Goal: Information Seeking & Learning: Learn about a topic

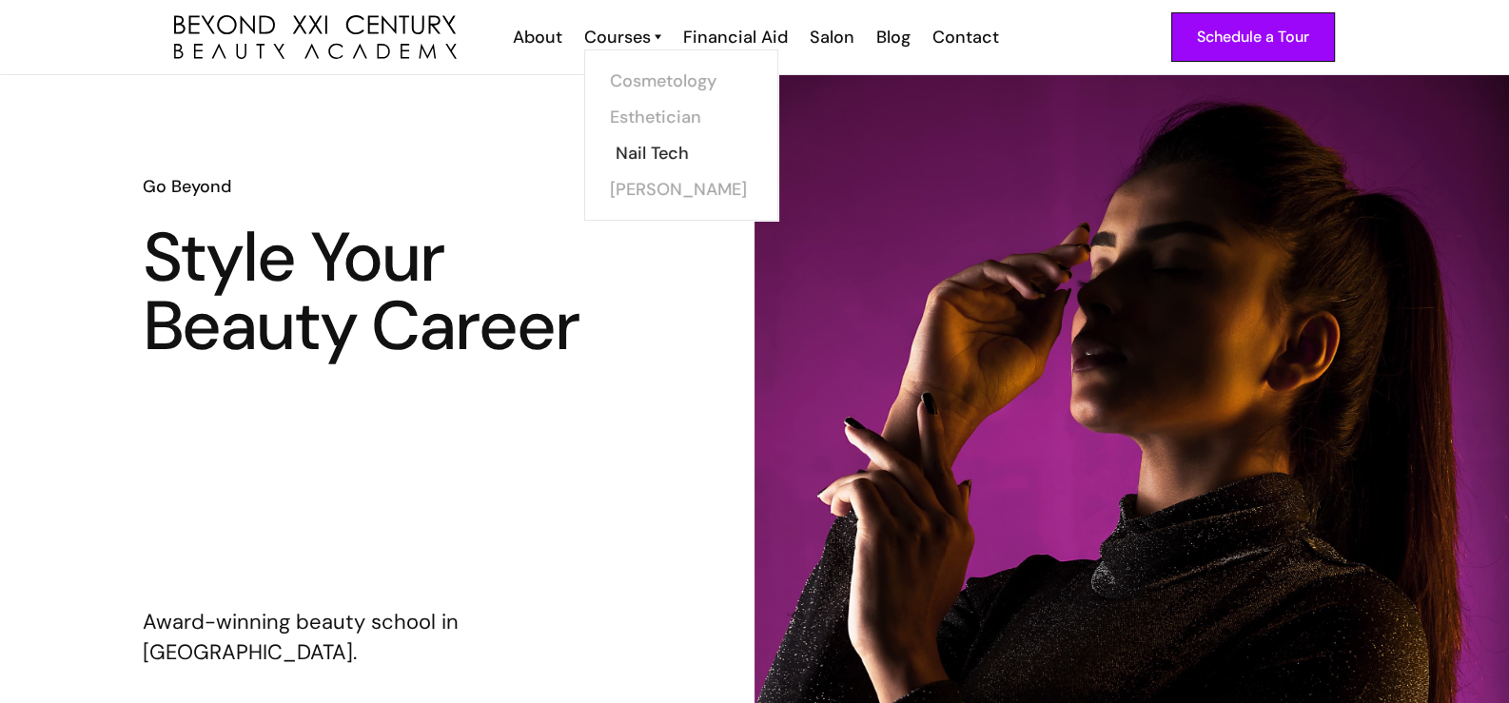
click at [652, 148] on link "Nail Tech" at bounding box center [686, 153] width 143 height 36
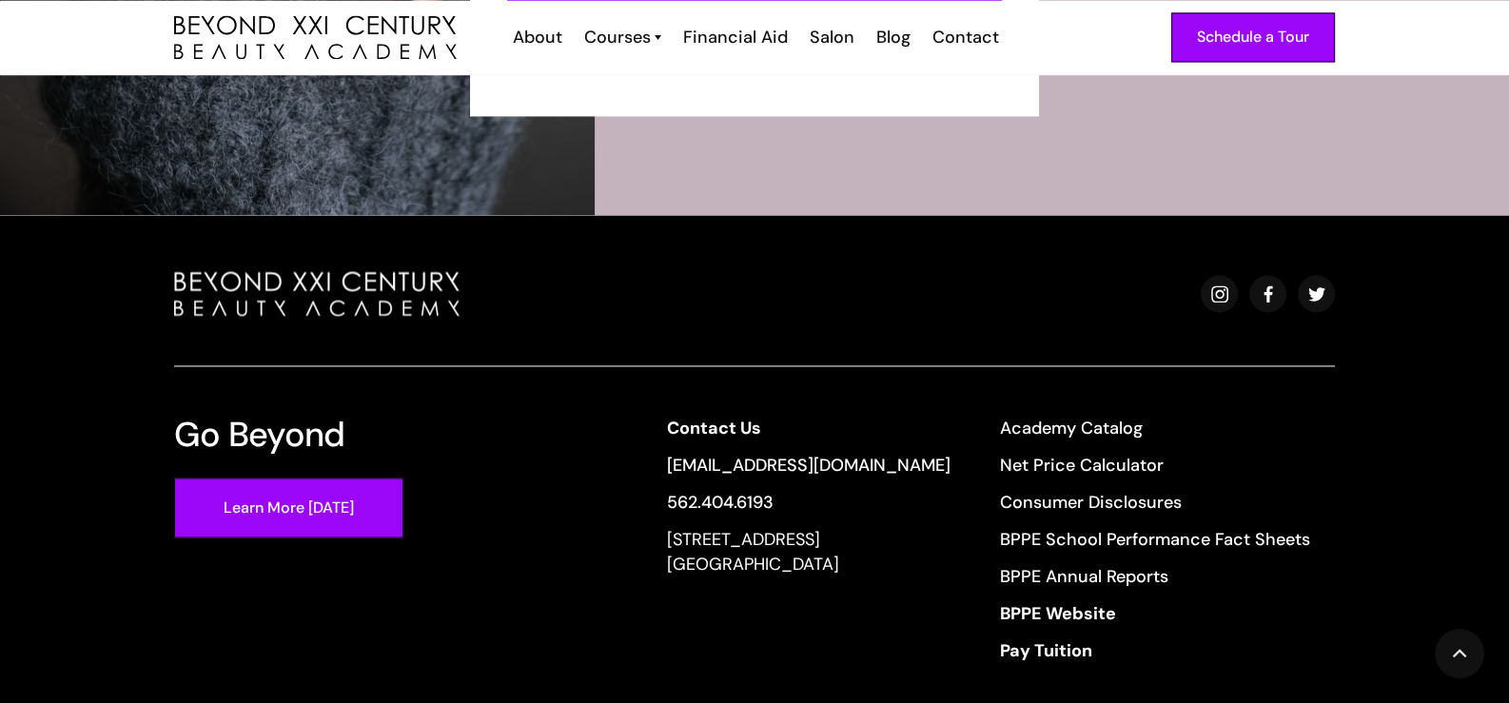
scroll to position [3804, 0]
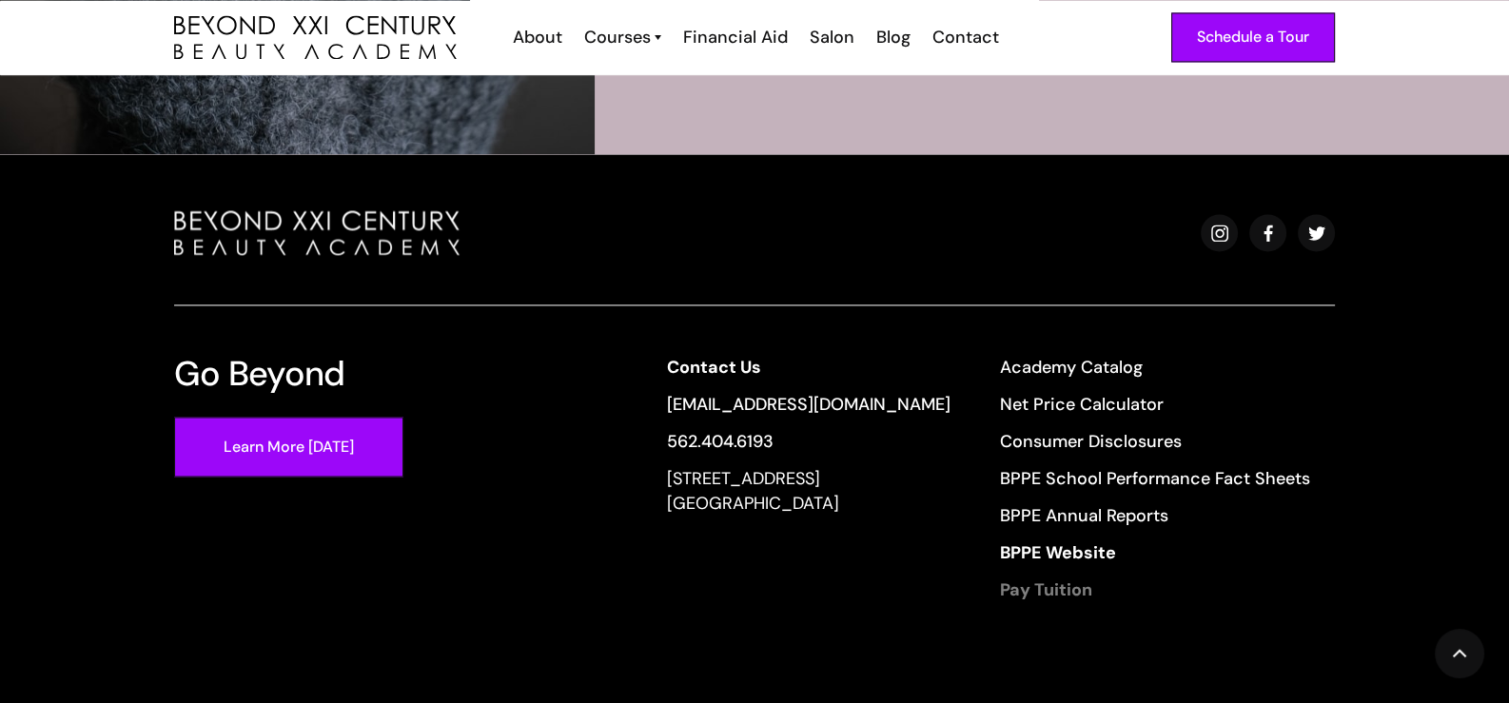
click at [1048, 580] on strong "Pay Tuition" at bounding box center [1046, 589] width 92 height 23
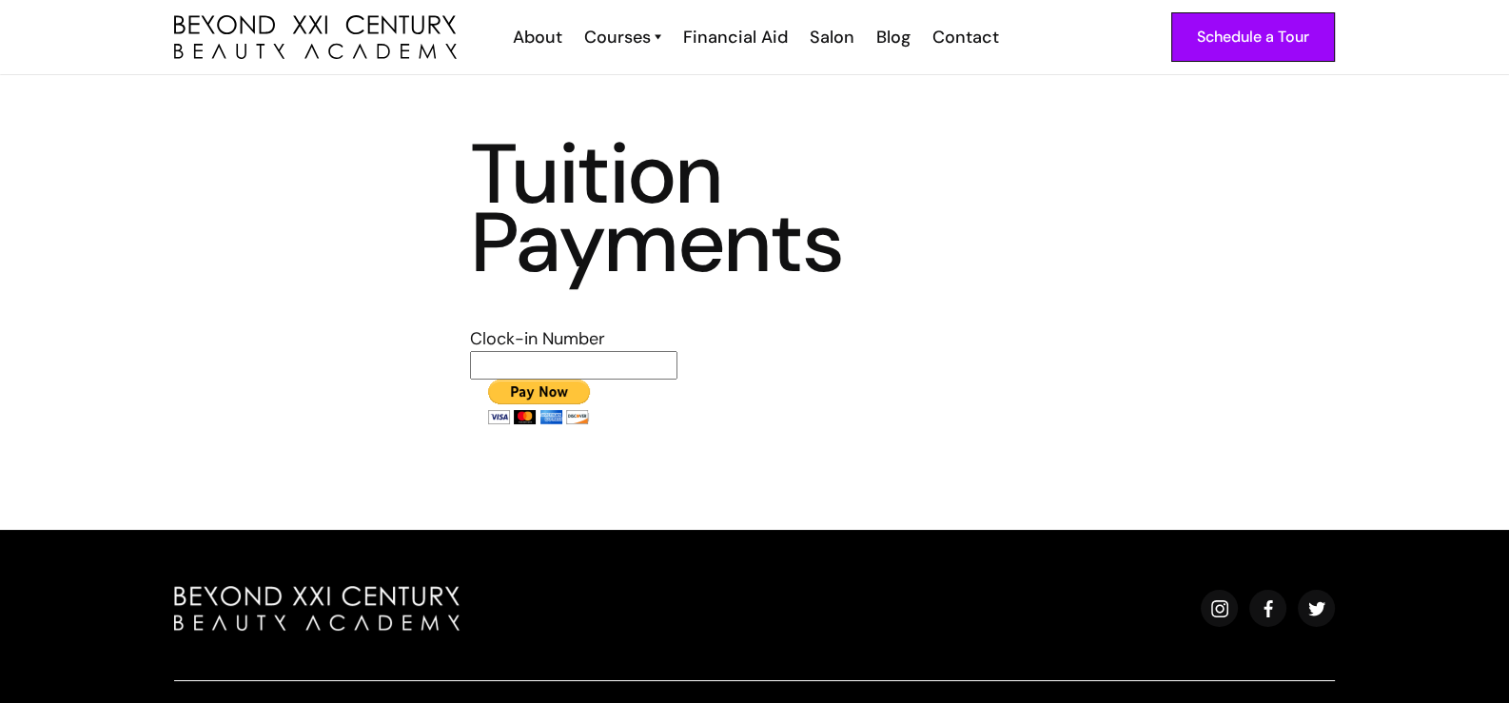
scroll to position [94, 0]
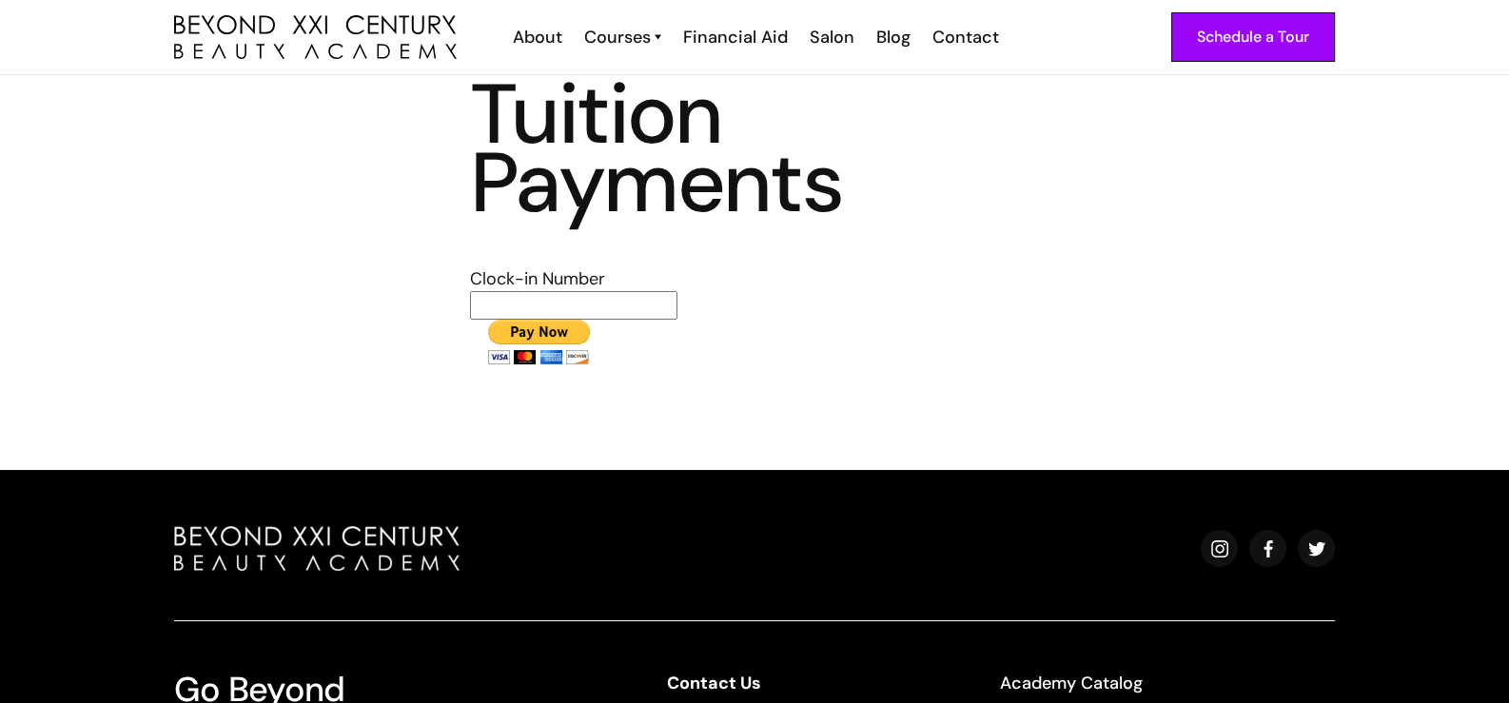
click at [528, 306] on input "text" at bounding box center [573, 305] width 207 height 29
click at [839, 30] on div "Salon" at bounding box center [832, 37] width 45 height 25
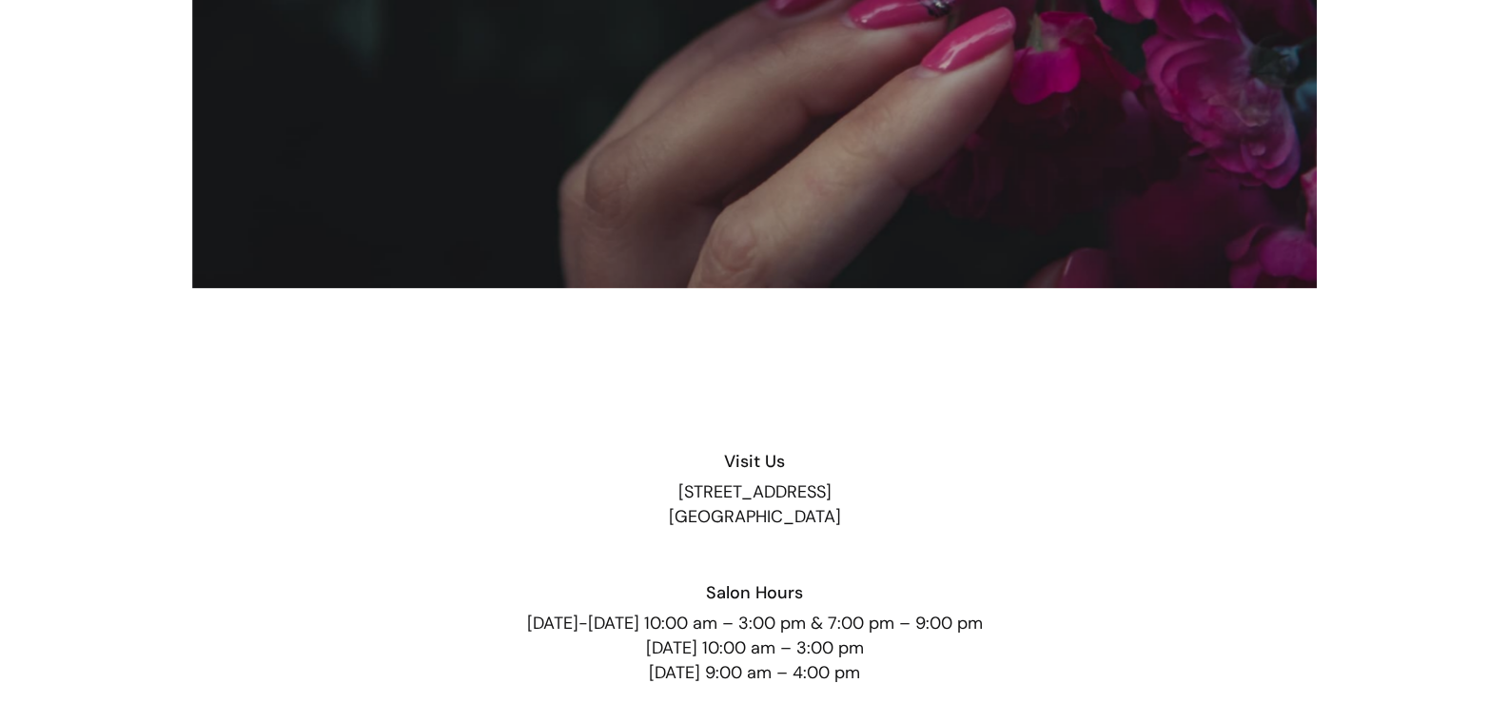
scroll to position [3233, 0]
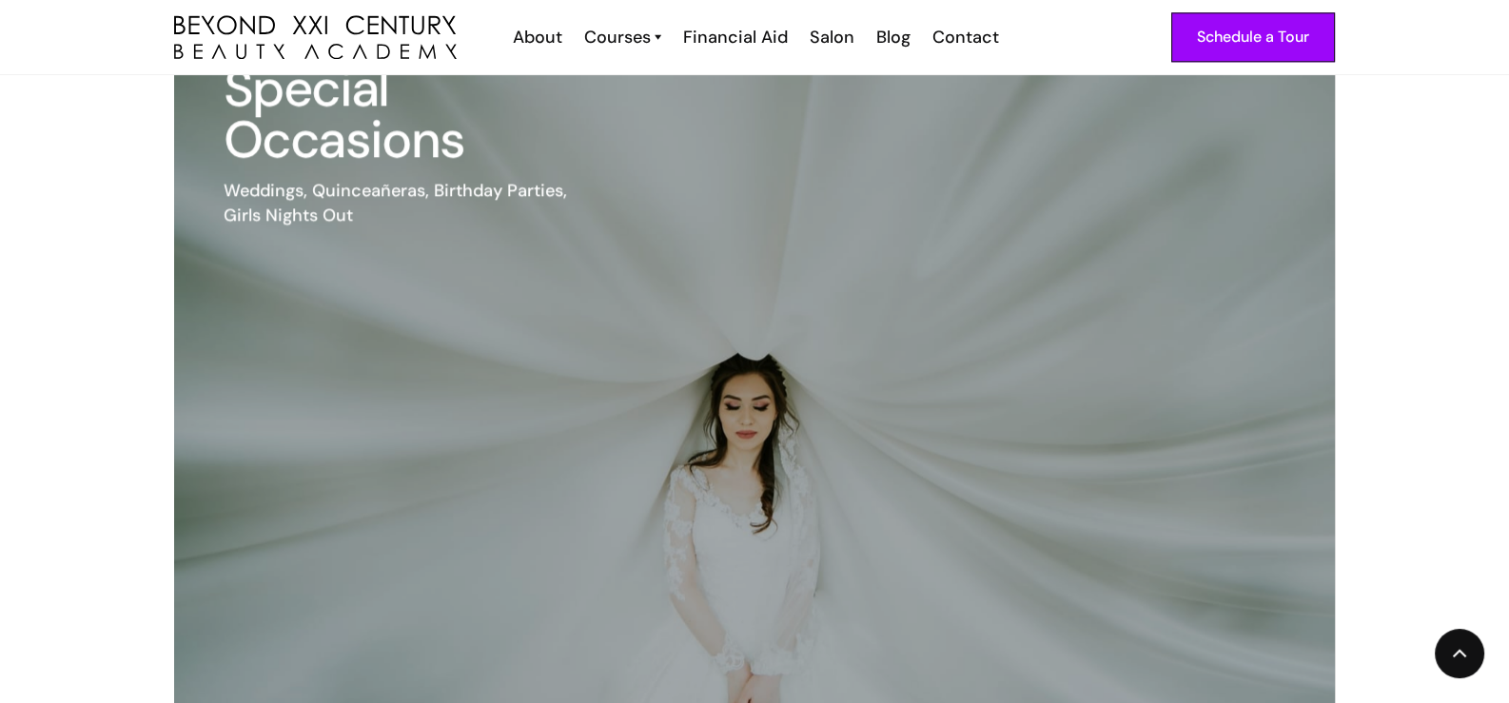
scroll to position [2759, 0]
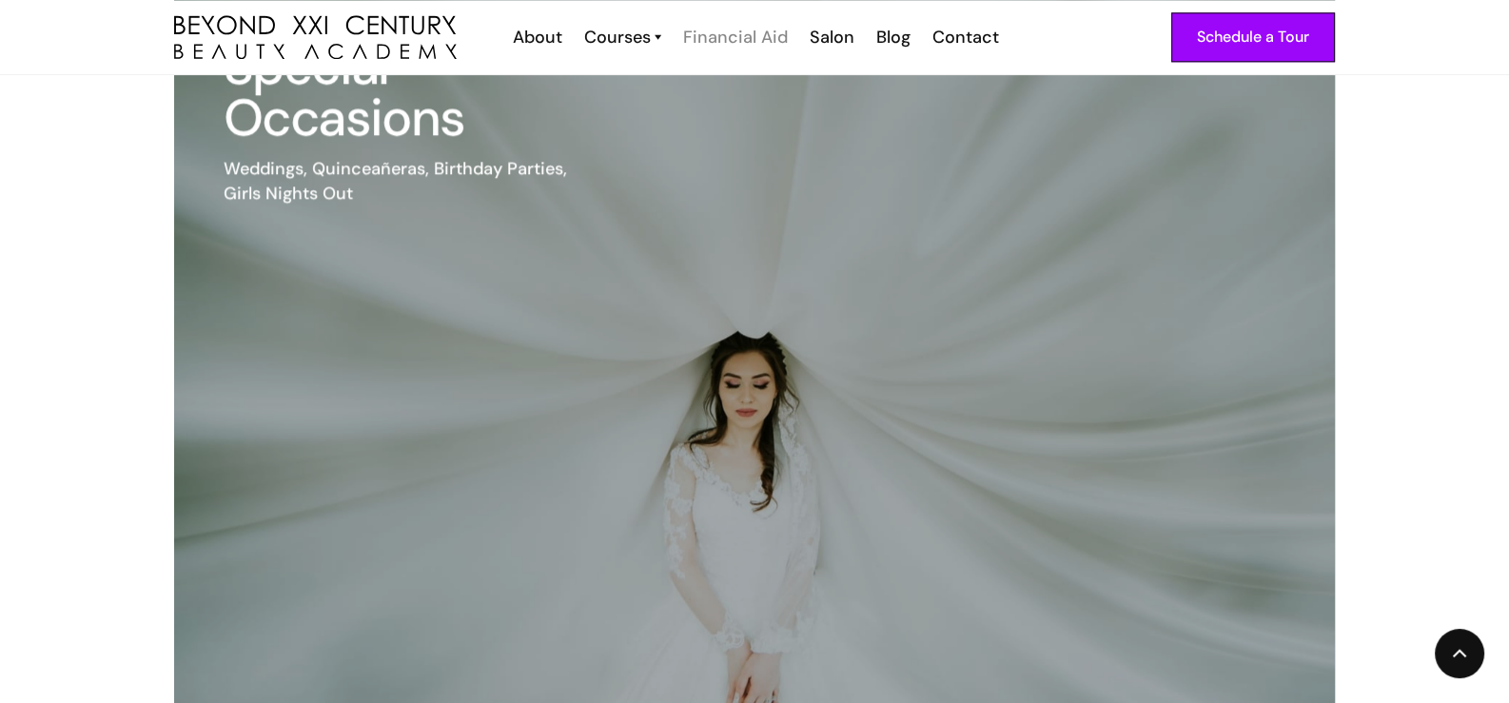
click at [753, 33] on div "Financial Aid" at bounding box center [735, 37] width 105 height 25
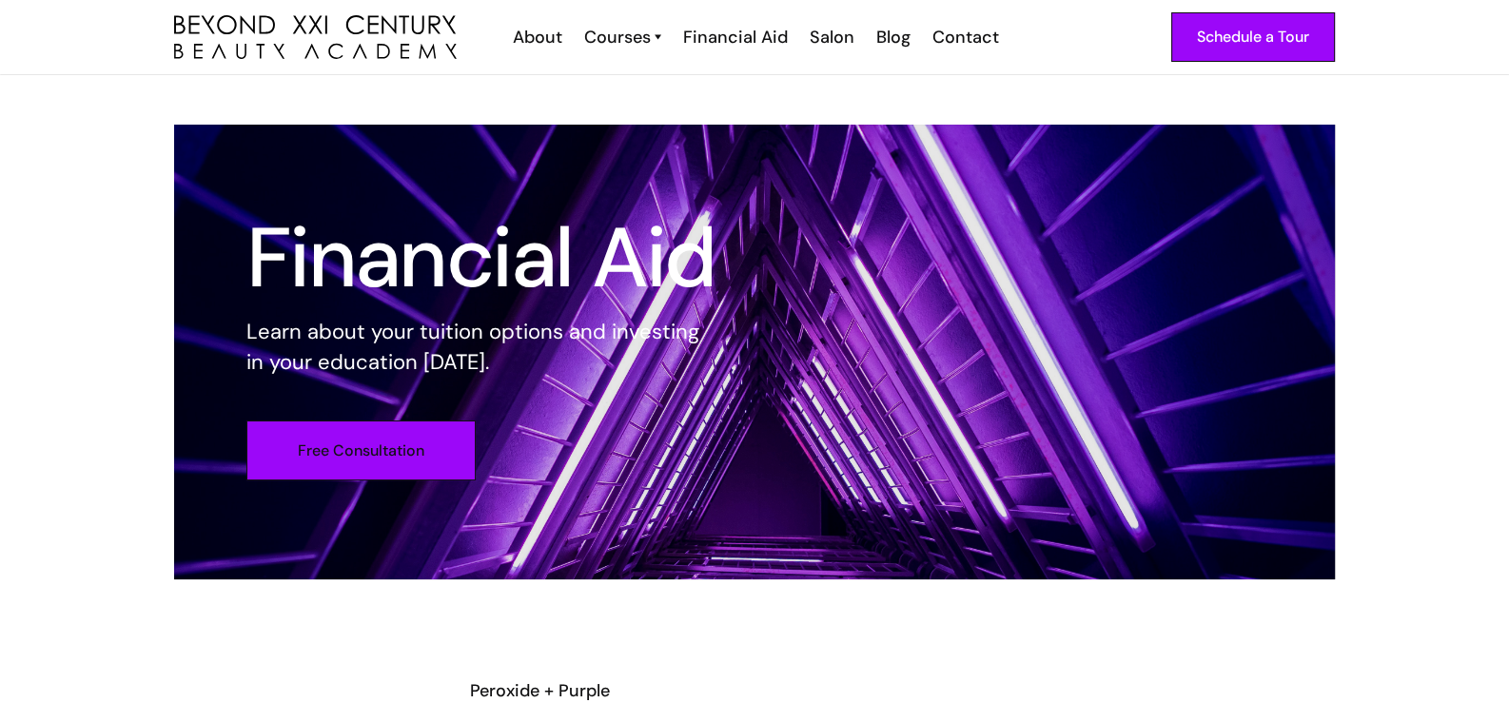
click at [409, 446] on link "Free Consultation" at bounding box center [360, 450] width 229 height 60
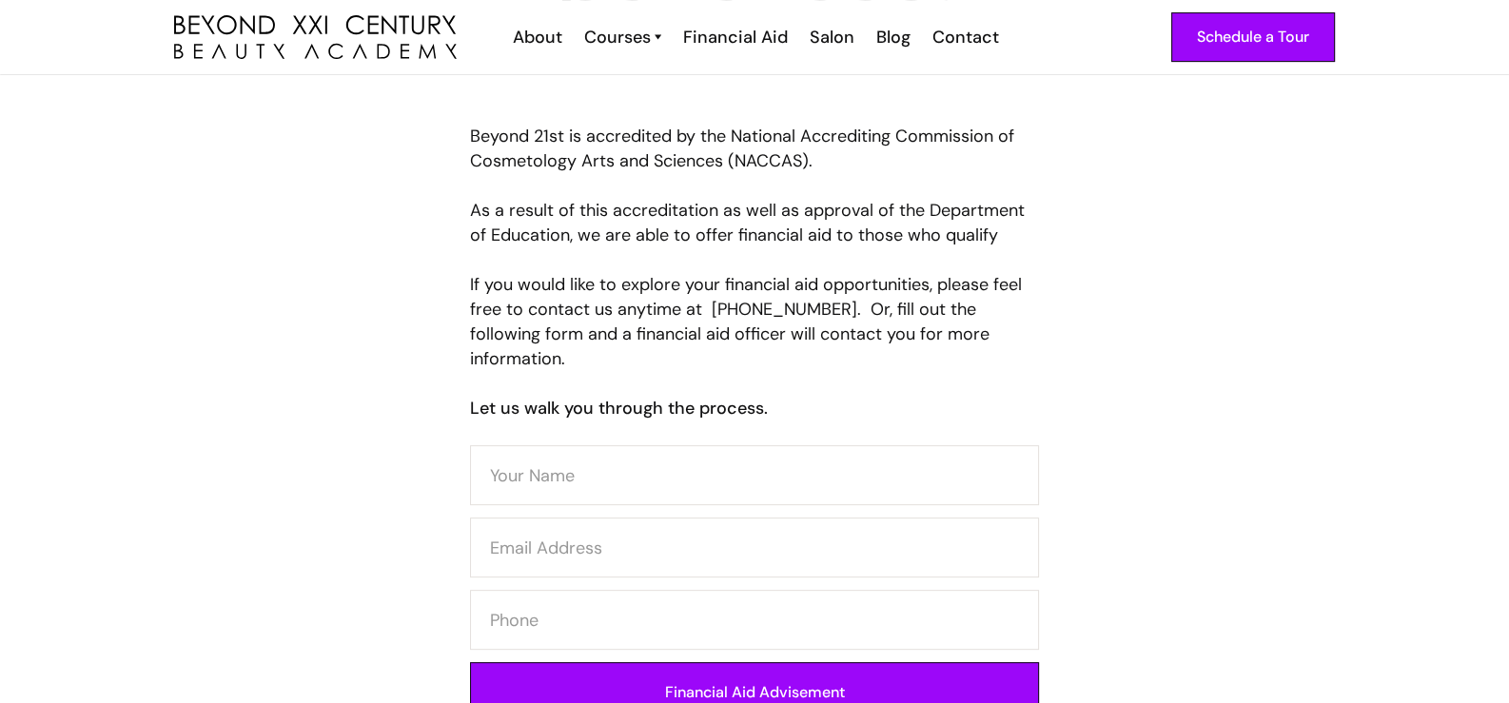
scroll to position [525, 0]
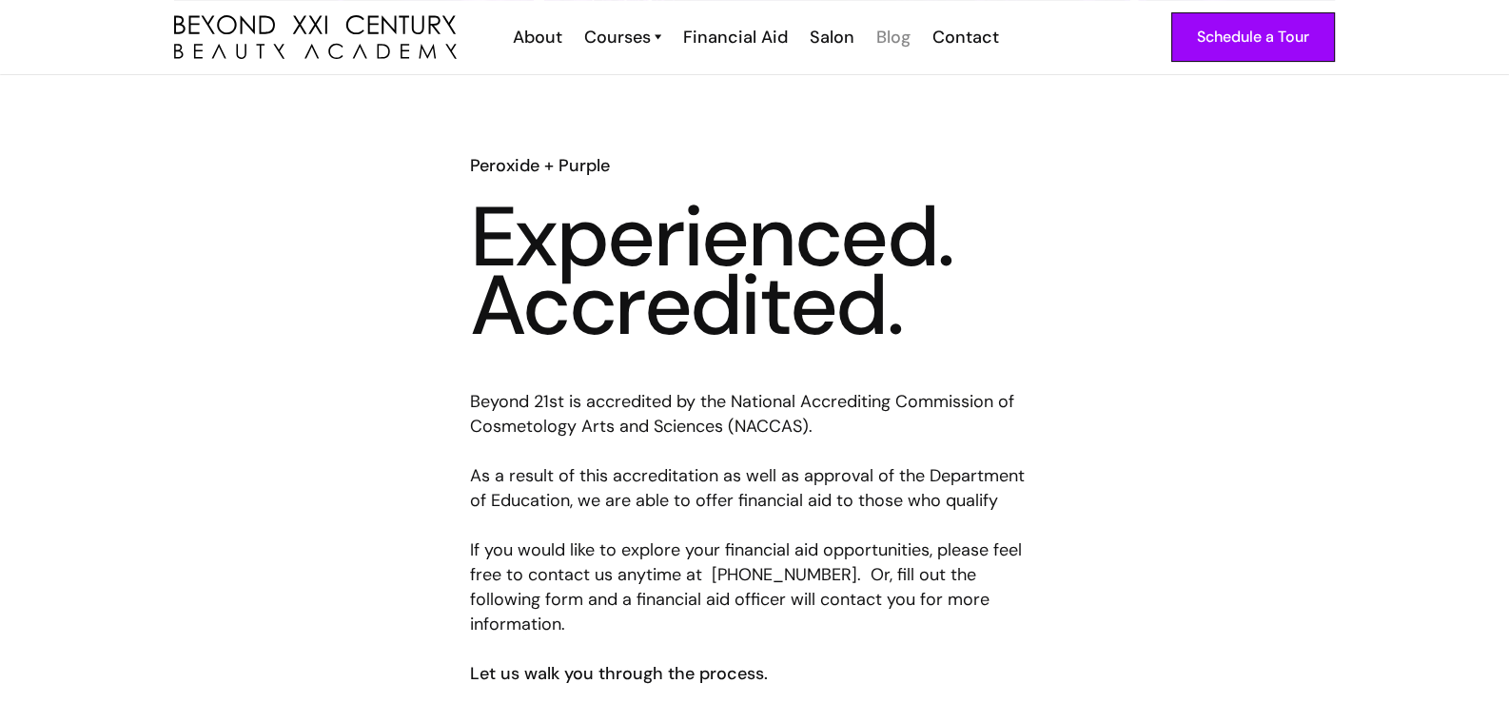
click at [892, 42] on div "Blog" at bounding box center [893, 37] width 34 height 25
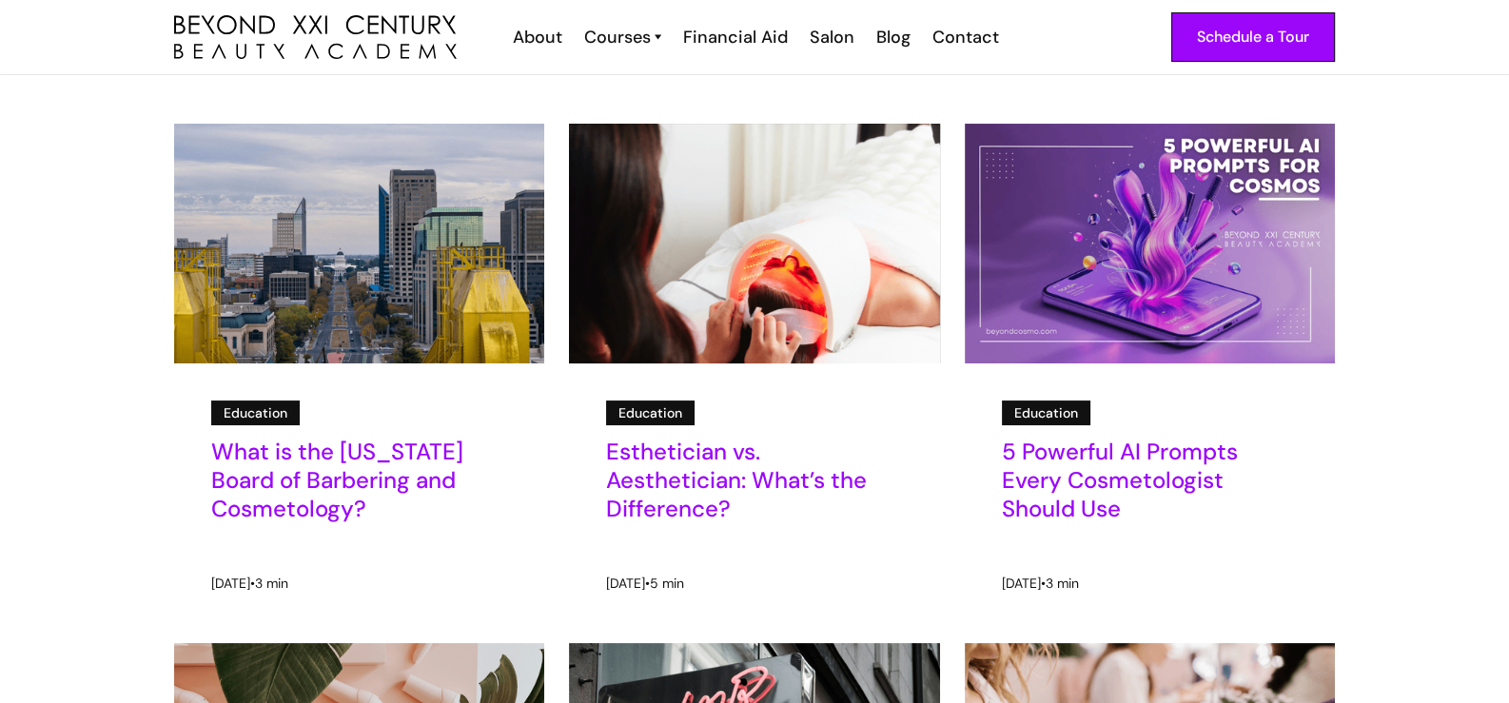
scroll to position [285, 0]
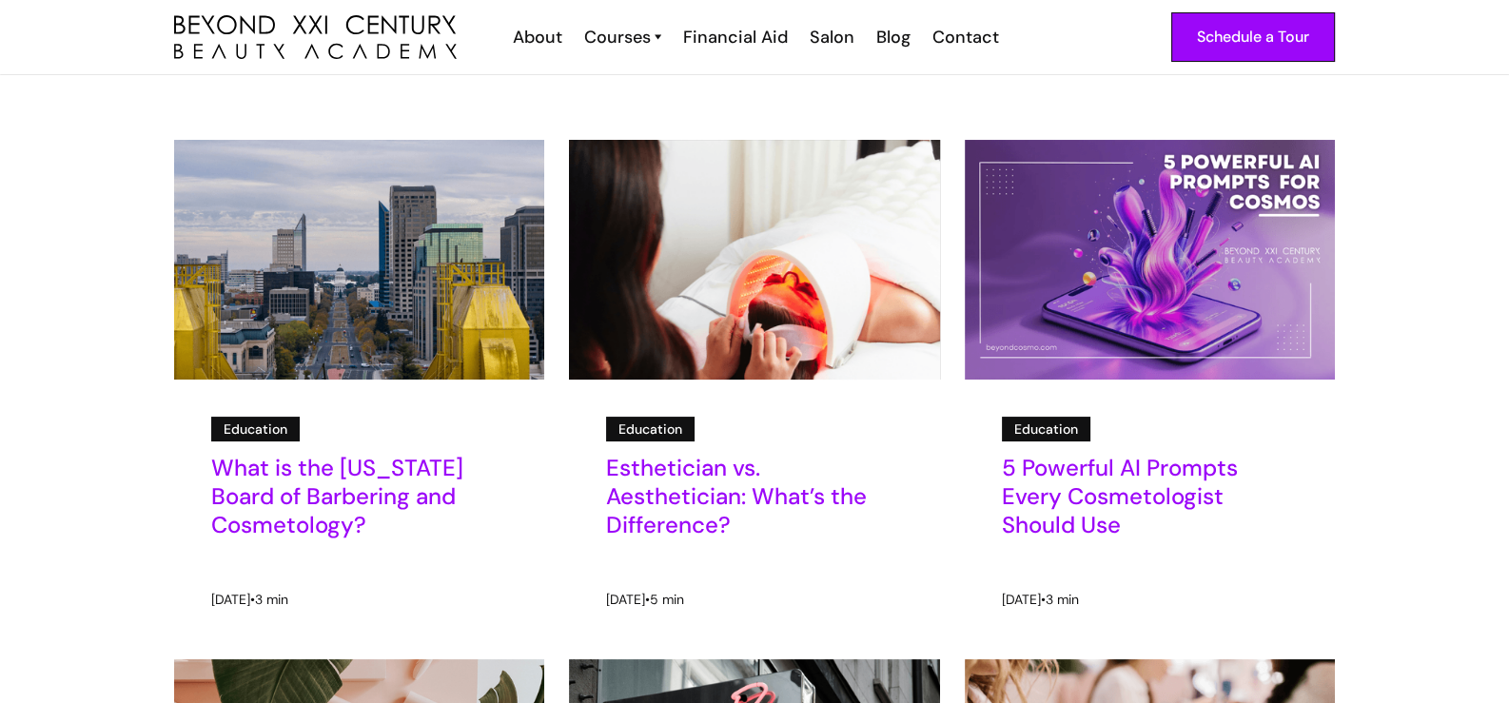
click at [645, 494] on h5 "Esthetician vs. Aesthetician: What’s the Difference?" at bounding box center [754, 497] width 296 height 86
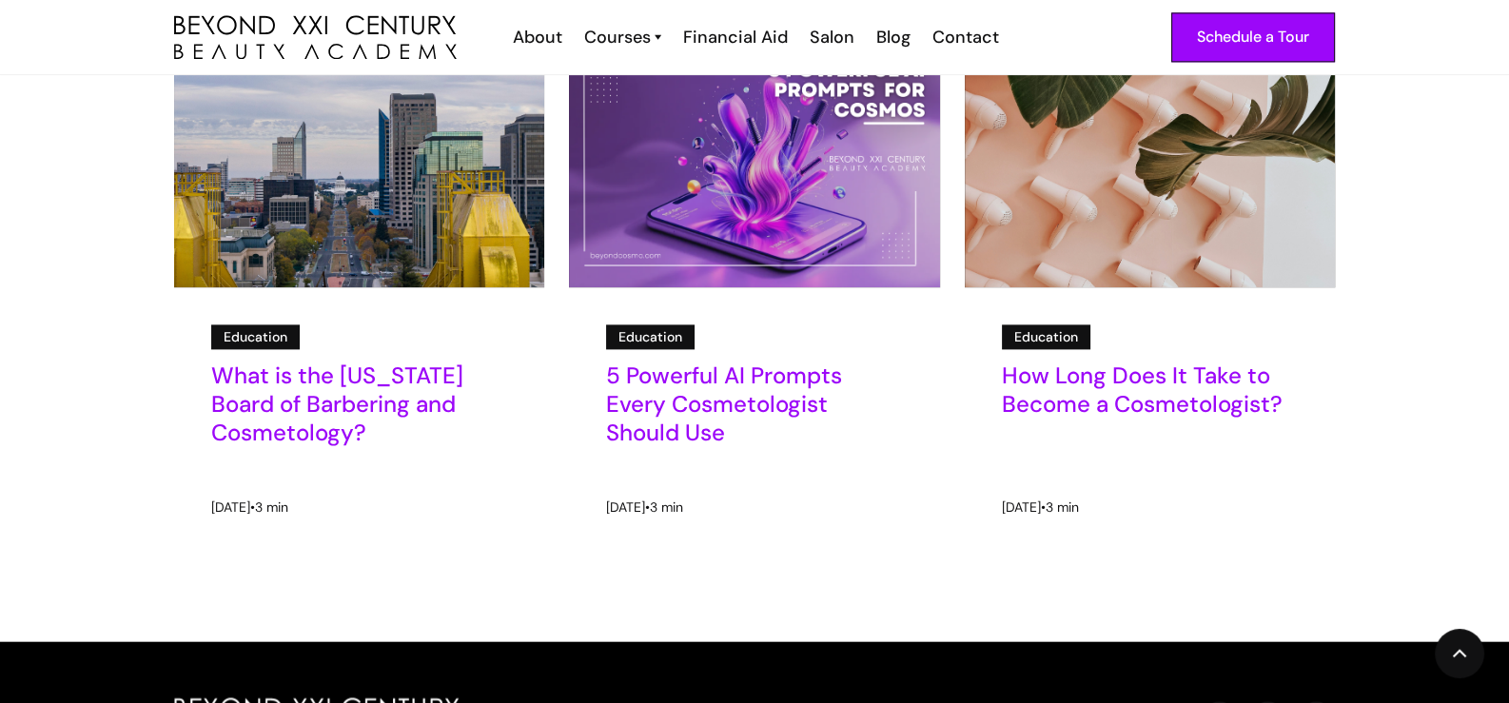
scroll to position [3424, 0]
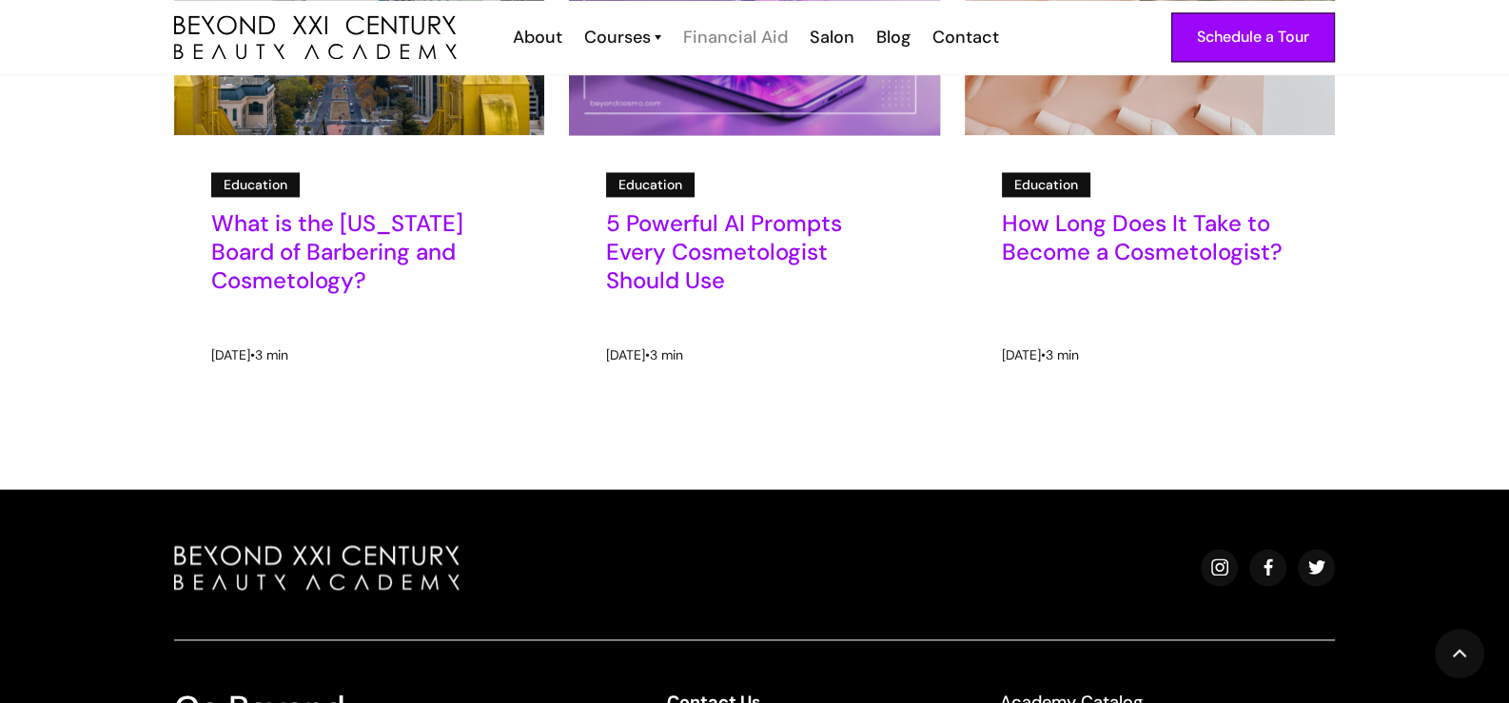
click at [724, 43] on div "Financial Aid" at bounding box center [735, 37] width 105 height 25
